Goal: Task Accomplishment & Management: Manage account settings

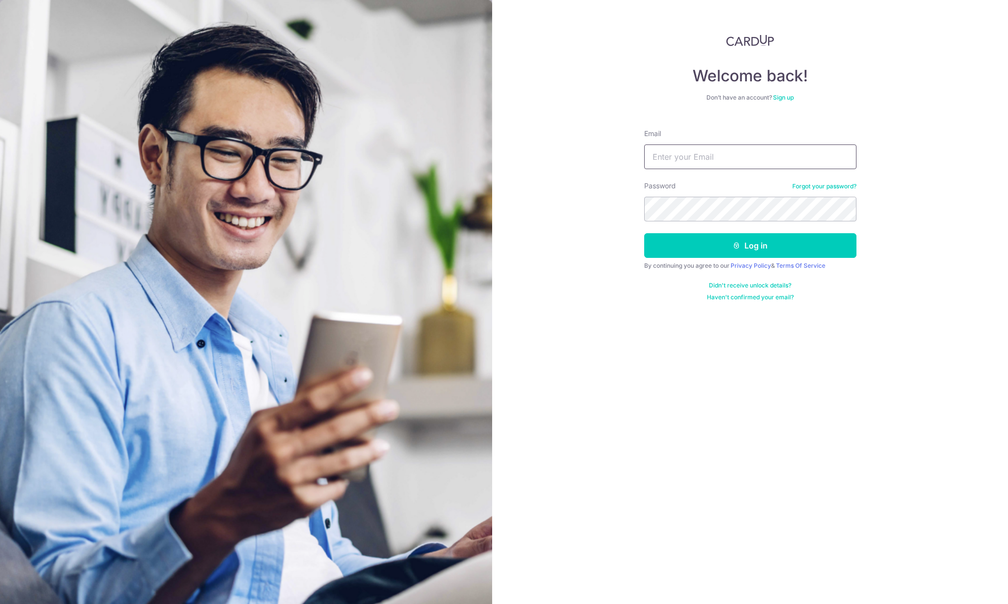
click at [695, 150] on input "Email" at bounding box center [750, 157] width 212 height 25
type input "[EMAIL_ADDRESS][DOMAIN_NAME]"
click at [722, 250] on button "Log in" at bounding box center [750, 245] width 212 height 25
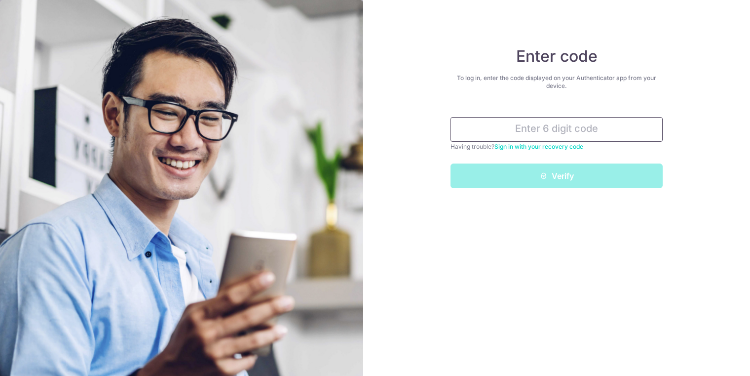
click at [543, 130] on input "text" at bounding box center [557, 129] width 212 height 25
type input "4"
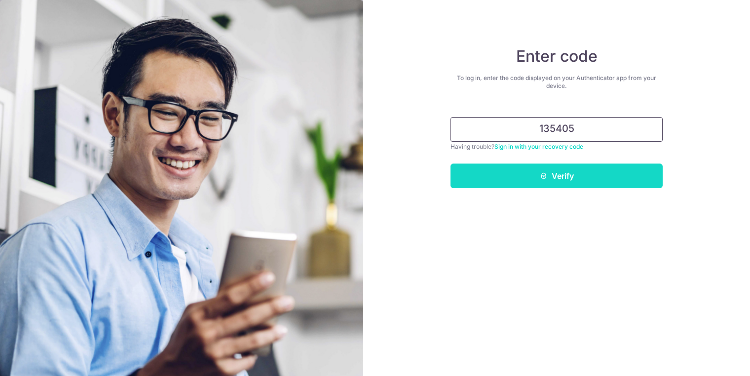
type input "135405"
click at [527, 177] on button "Verify" at bounding box center [557, 175] width 212 height 25
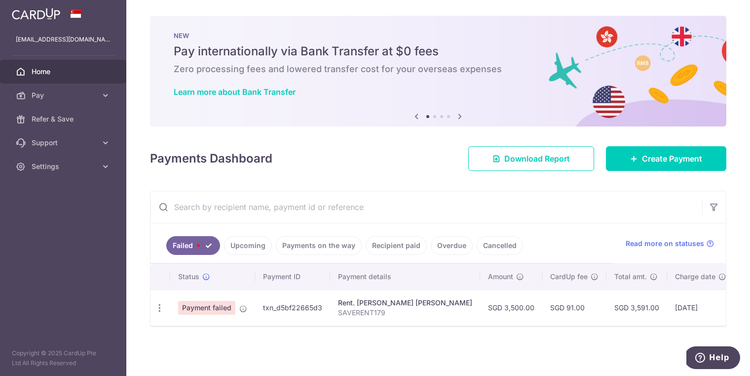
drag, startPoint x: 201, startPoint y: 309, endPoint x: 192, endPoint y: 310, distance: 8.9
click at [201, 309] on span "Payment failed" at bounding box center [206, 308] width 57 height 14
click at [160, 306] on icon "button" at bounding box center [159, 307] width 10 height 10
click at [208, 336] on span "Update payment" at bounding box center [212, 335] width 67 height 12
radio input "true"
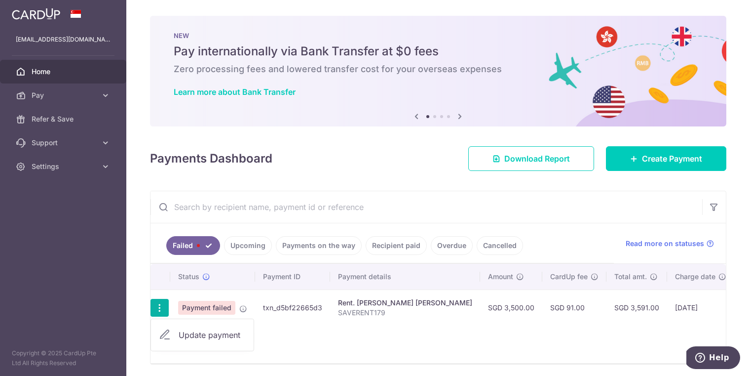
type input "3,500.00"
type input "SAVERENT179"
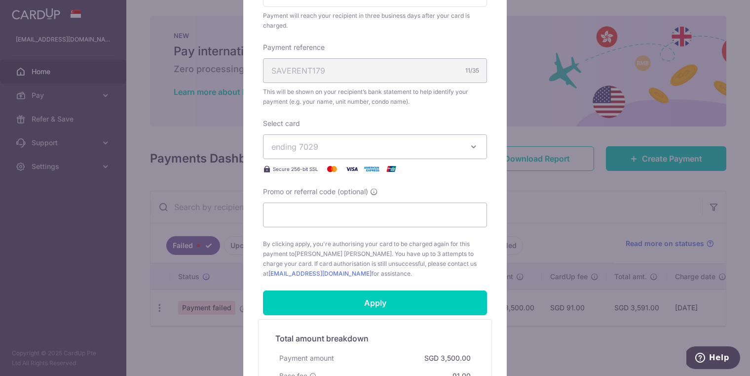
scroll to position [280, 0]
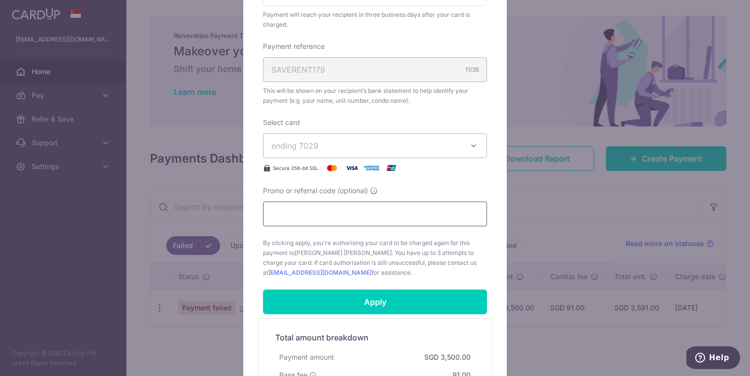
click at [373, 217] on input "Promo or referral code (optional)" at bounding box center [375, 213] width 224 height 25
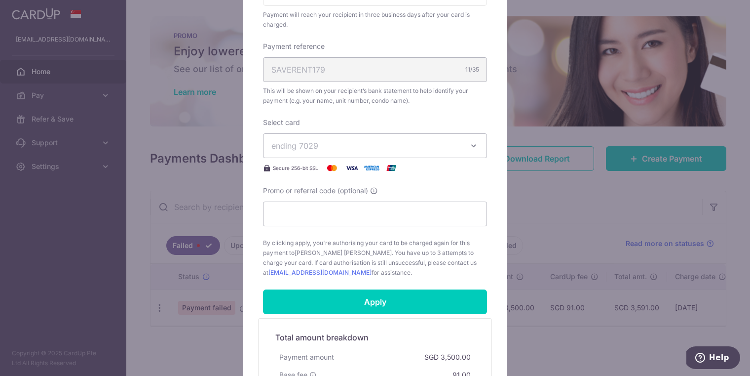
click at [334, 142] on span "ending 7029" at bounding box center [365, 146] width 189 height 12
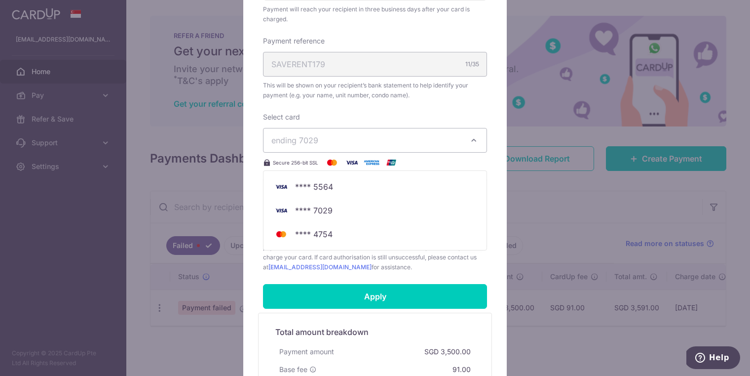
scroll to position [285, 0]
click at [330, 137] on span "ending 7029" at bounding box center [365, 141] width 189 height 12
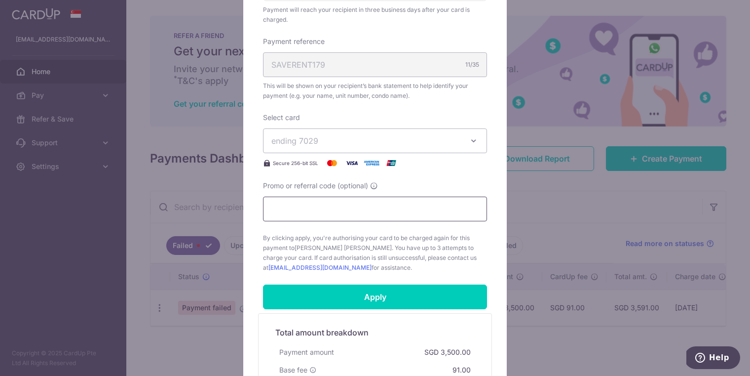
click at [313, 206] on input "Promo or referral code (optional)" at bounding box center [375, 208] width 224 height 25
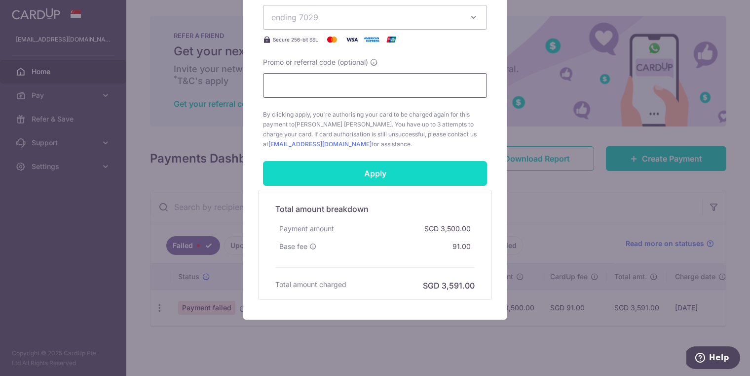
scroll to position [423, 0]
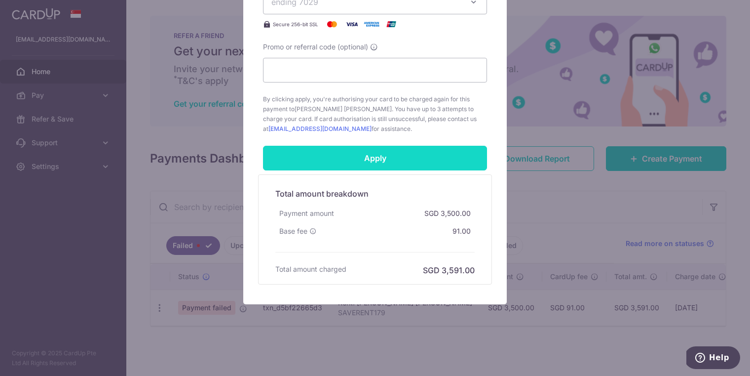
click at [330, 155] on input "Apply" at bounding box center [375, 158] width 224 height 25
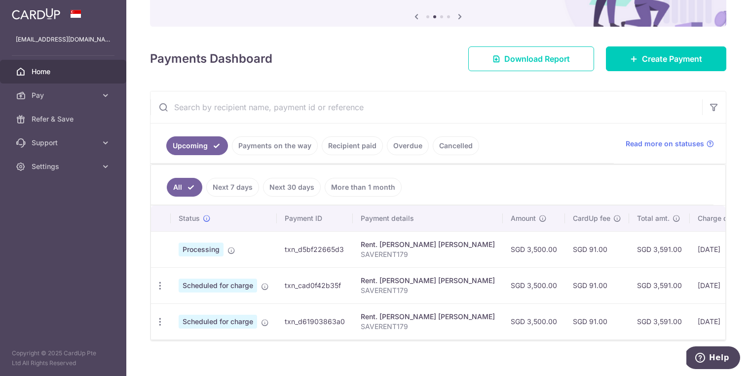
scroll to position [112, 0]
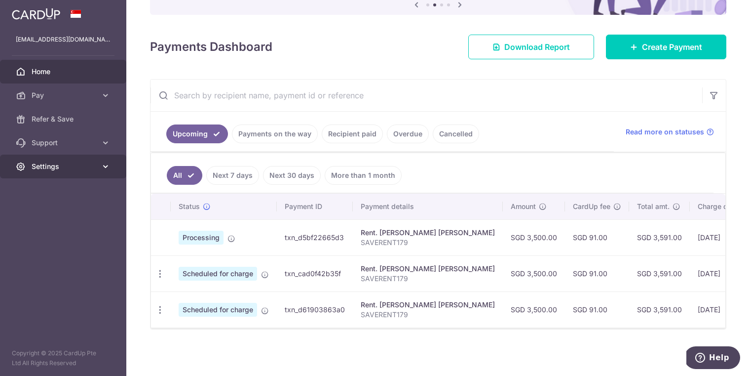
click at [37, 163] on span "Settings" at bounding box center [64, 166] width 65 height 10
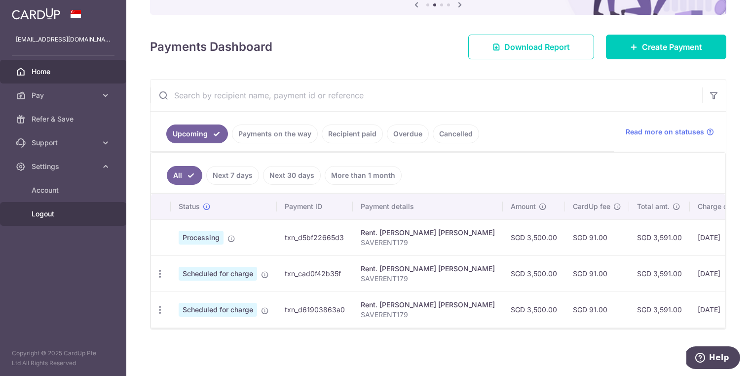
click at [42, 216] on span "Logout" at bounding box center [64, 214] width 65 height 10
